Goal: Information Seeking & Learning: Find specific fact

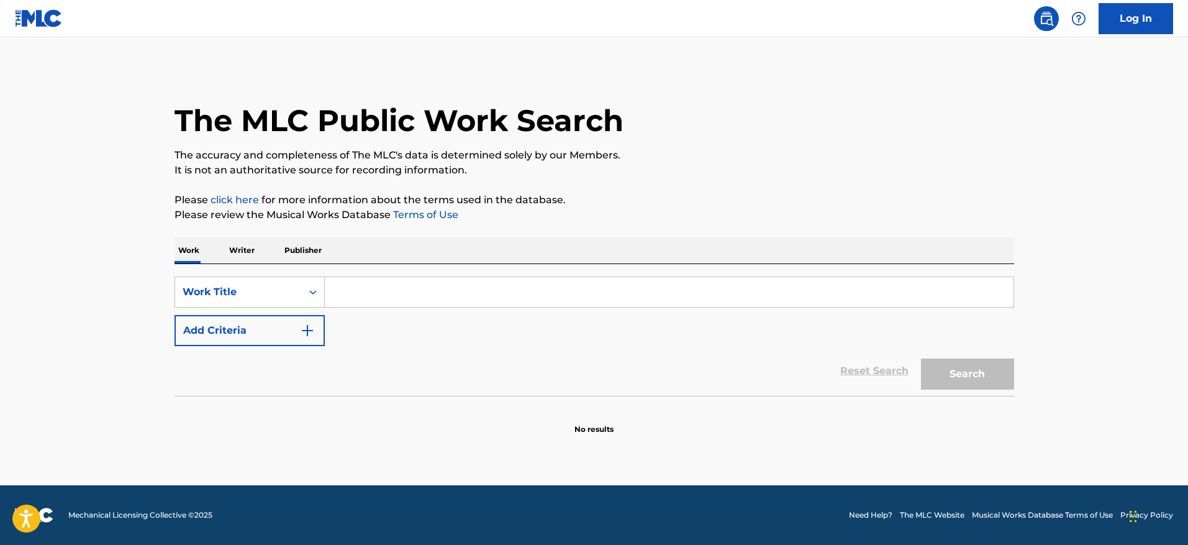
click at [306, 335] on img "Search Form" at bounding box center [307, 330] width 15 height 15
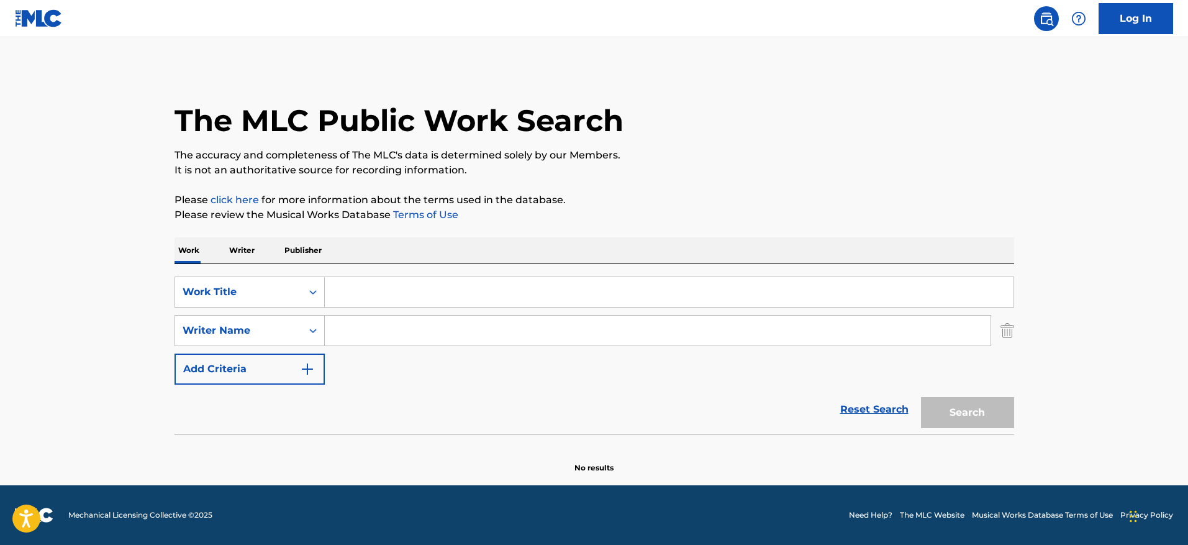
click at [445, 292] on input "Search Form" at bounding box center [669, 292] width 689 height 30
paste input "CLICK [PERSON_NAME]"
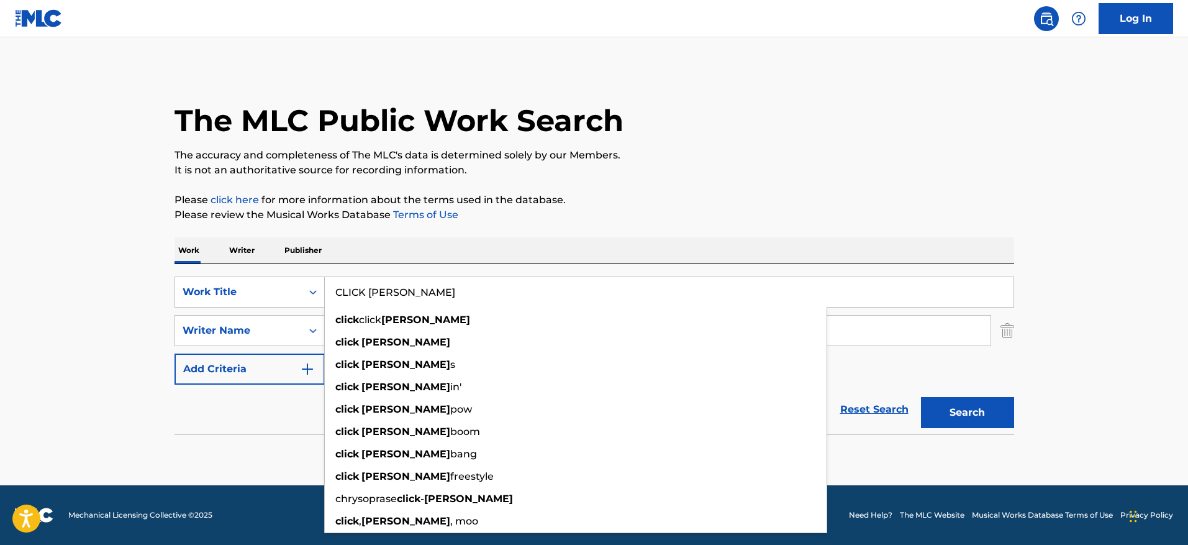
type input "CLICK [PERSON_NAME]"
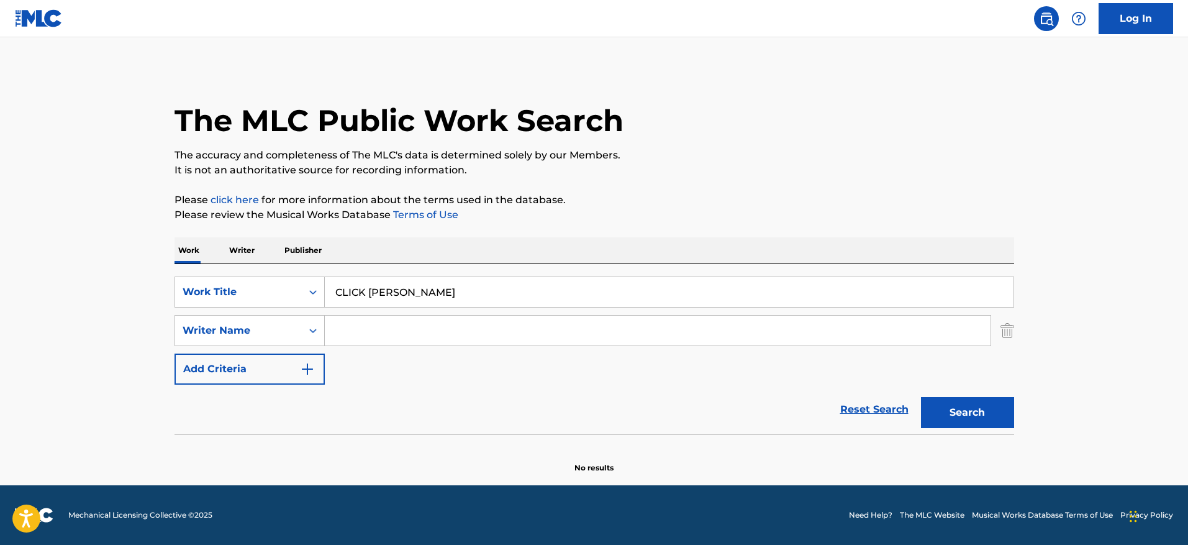
click at [683, 202] on p "Please click here for more information about the terms used in the database." at bounding box center [595, 200] width 840 height 15
click at [400, 318] on input "Search Form" at bounding box center [658, 331] width 666 height 30
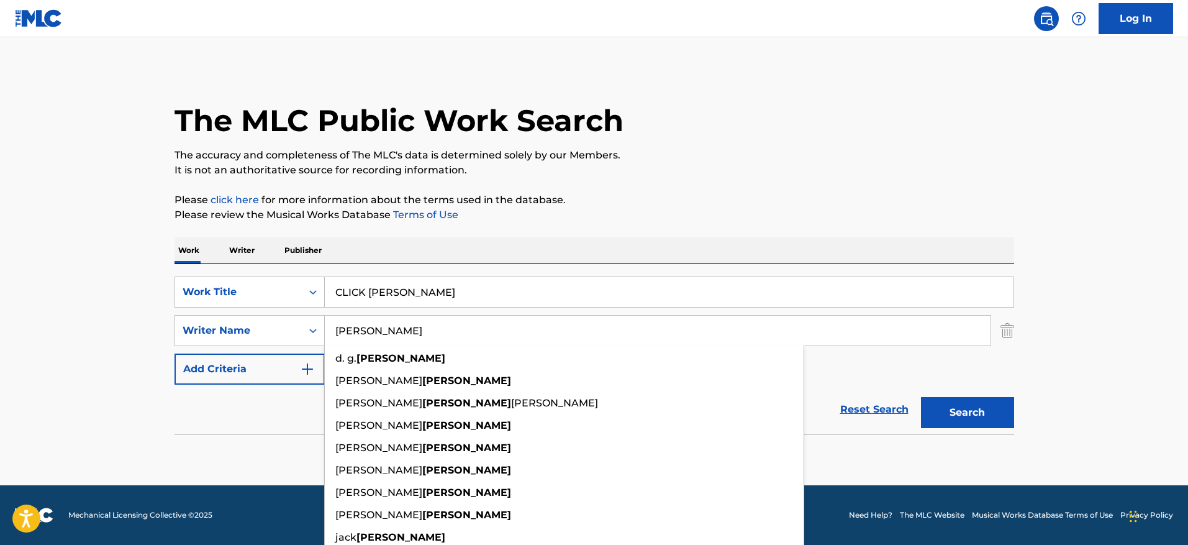
type input "[PERSON_NAME]"
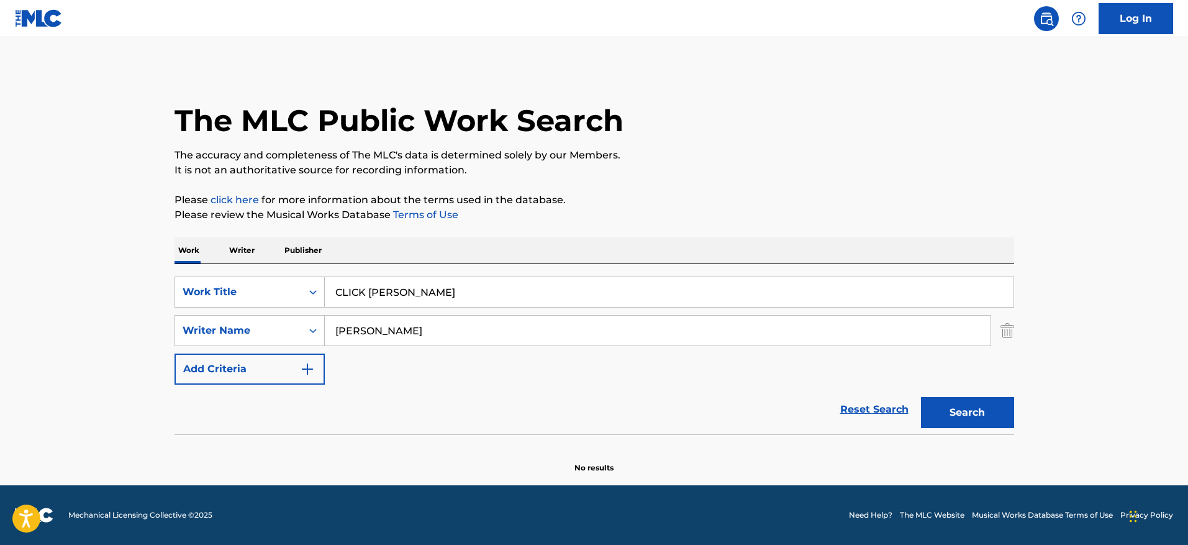
click at [708, 234] on div "The MLC Public Work Search The accuracy and completeness of The MLC's data is d…" at bounding box center [595, 270] width 870 height 405
click at [975, 407] on button "Search" at bounding box center [967, 412] width 93 height 31
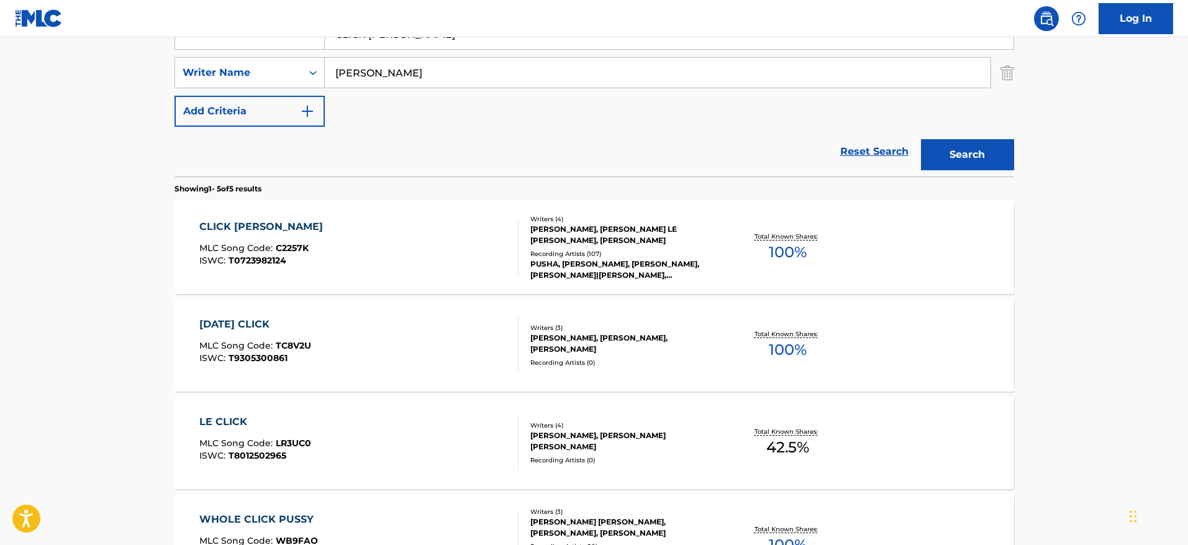
scroll to position [261, 0]
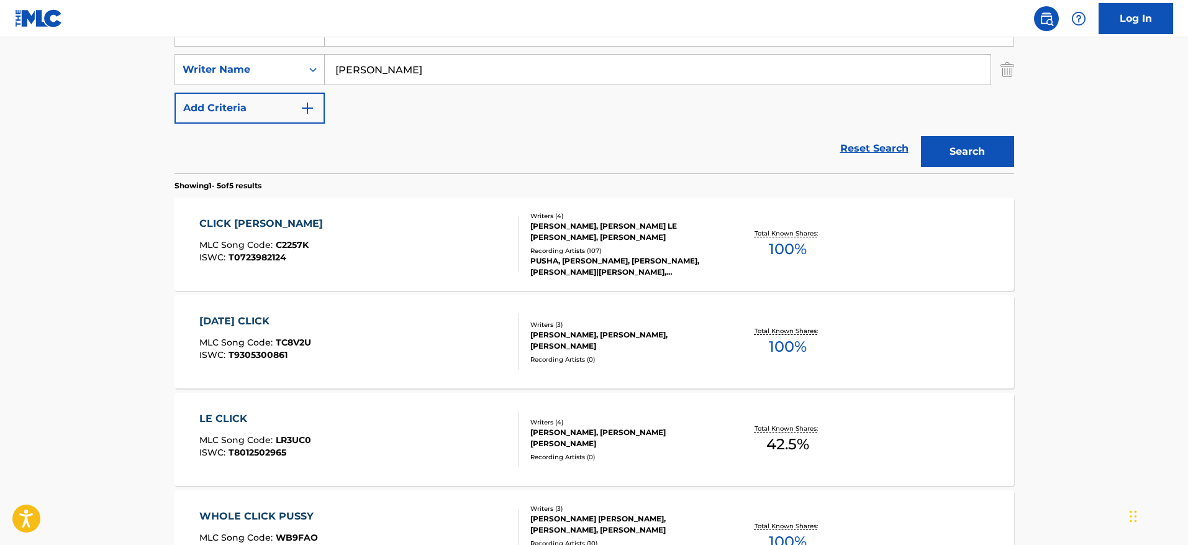
click at [388, 237] on div "CLICK [PERSON_NAME] MLC Song Code : C2257K ISWC : T0723982124" at bounding box center [358, 244] width 319 height 56
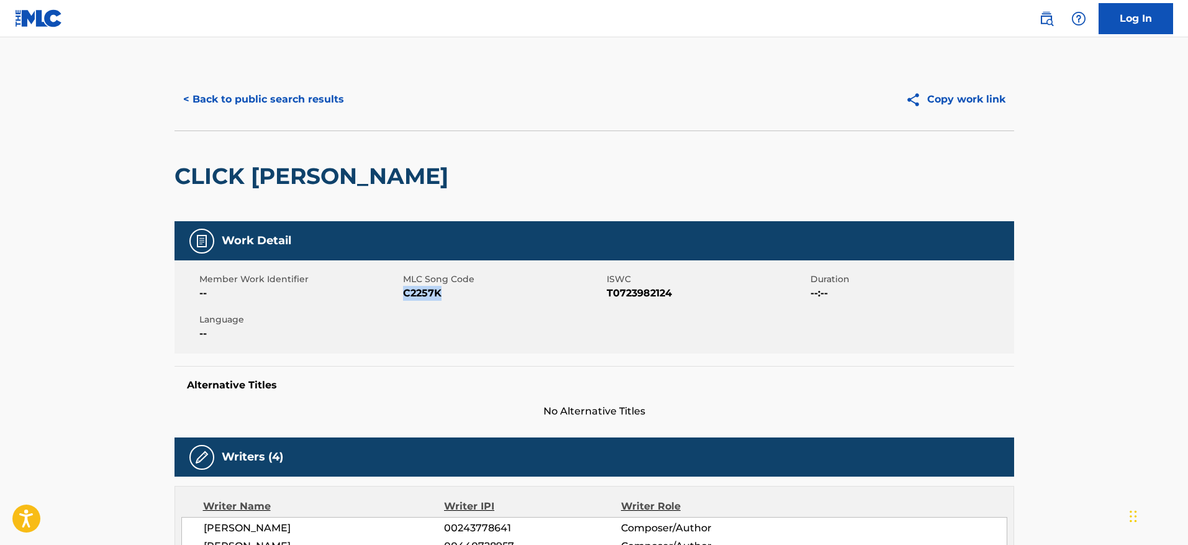
drag, startPoint x: 439, startPoint y: 296, endPoint x: 403, endPoint y: 298, distance: 36.1
click at [403, 298] on span "C2257K" at bounding box center [503, 293] width 201 height 15
copy span "C2257K"
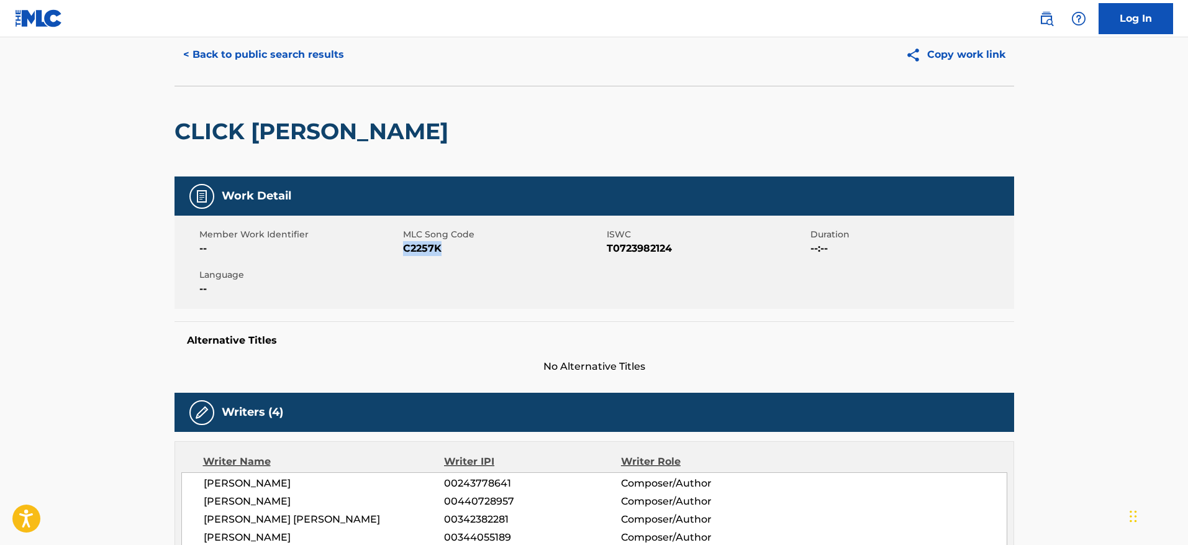
scroll to position [35, 0]
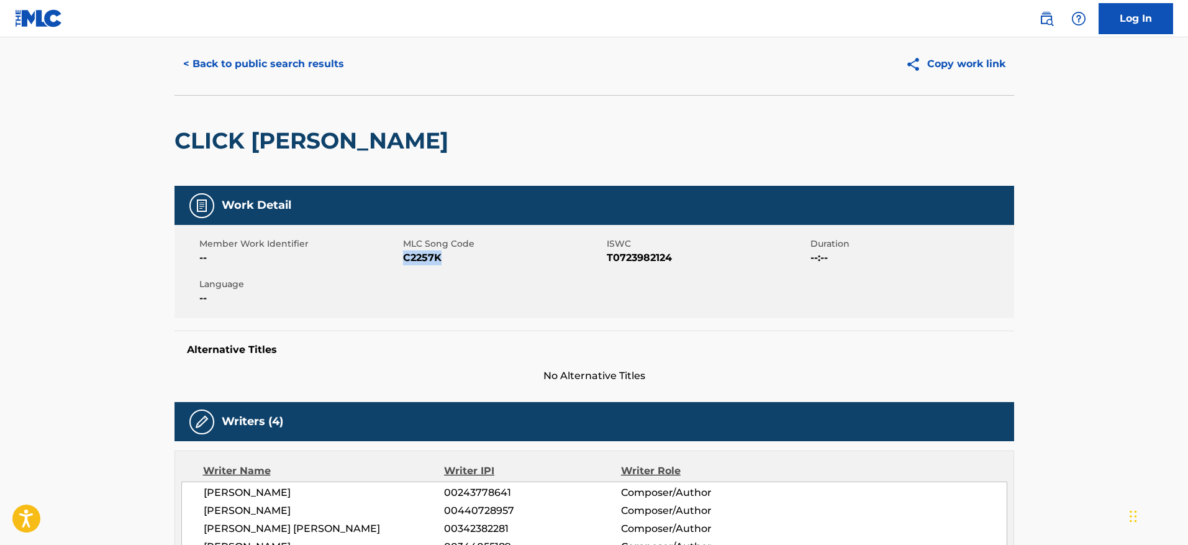
click at [326, 63] on button "< Back to public search results" at bounding box center [264, 63] width 178 height 31
